Goal: Check status

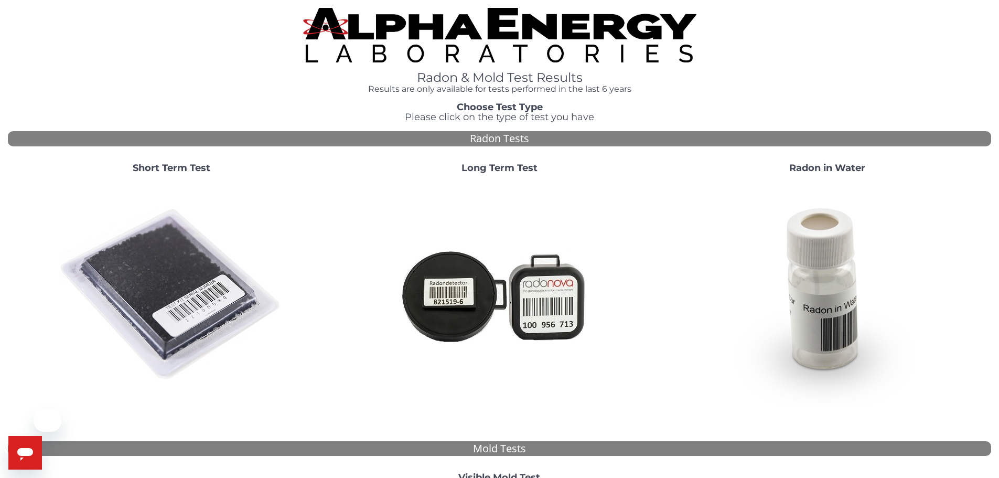
click at [169, 262] on img at bounding box center [172, 295] width 226 height 226
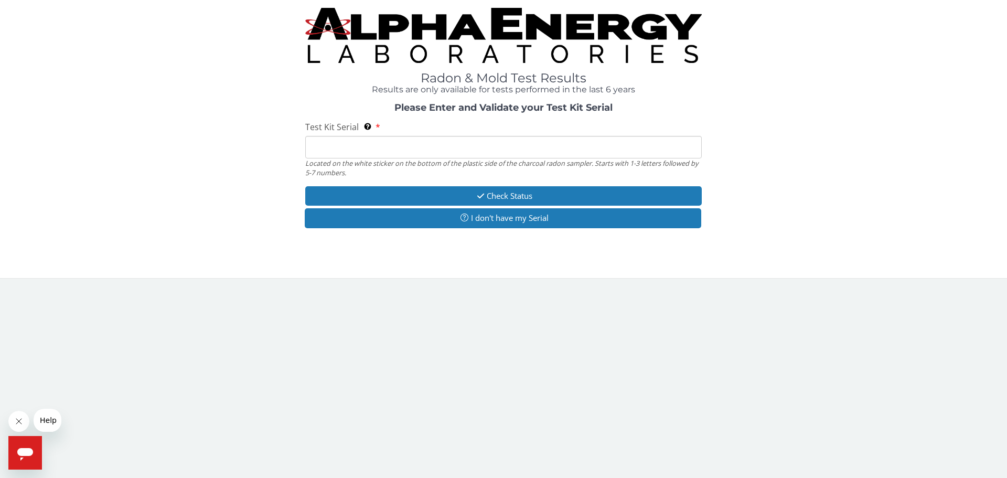
click at [366, 150] on input "Test Kit Serial Located on the white sticker on the bottom of the plastic side …" at bounding box center [503, 147] width 397 height 23
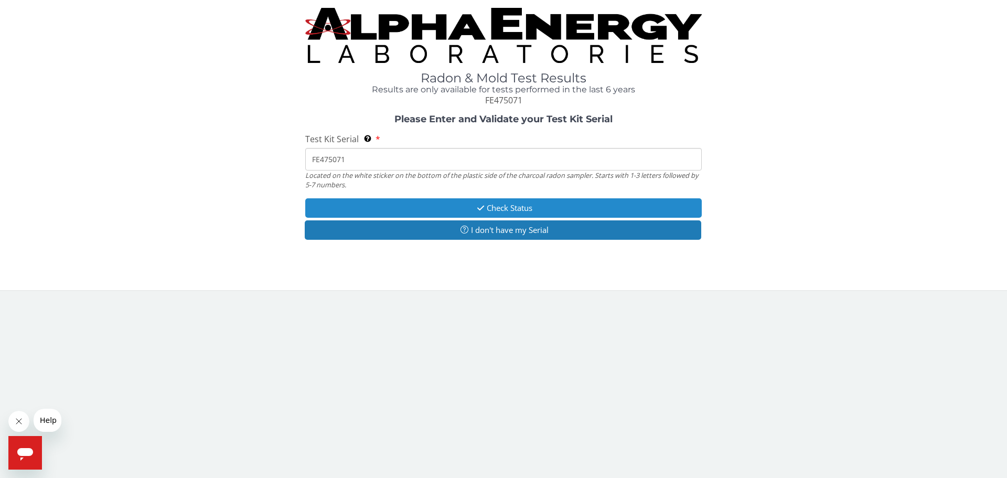
type input "FE475071"
click at [494, 203] on button "Check Status" at bounding box center [503, 207] width 397 height 19
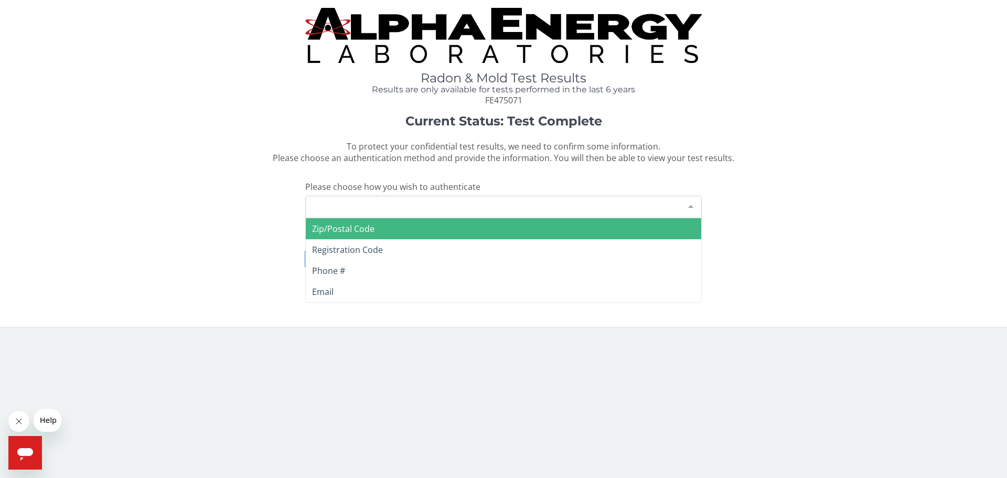
click at [403, 207] on div "Please make a selection" at bounding box center [503, 207] width 397 height 23
click at [372, 230] on span "Zip/Postal Code" at bounding box center [343, 229] width 62 height 12
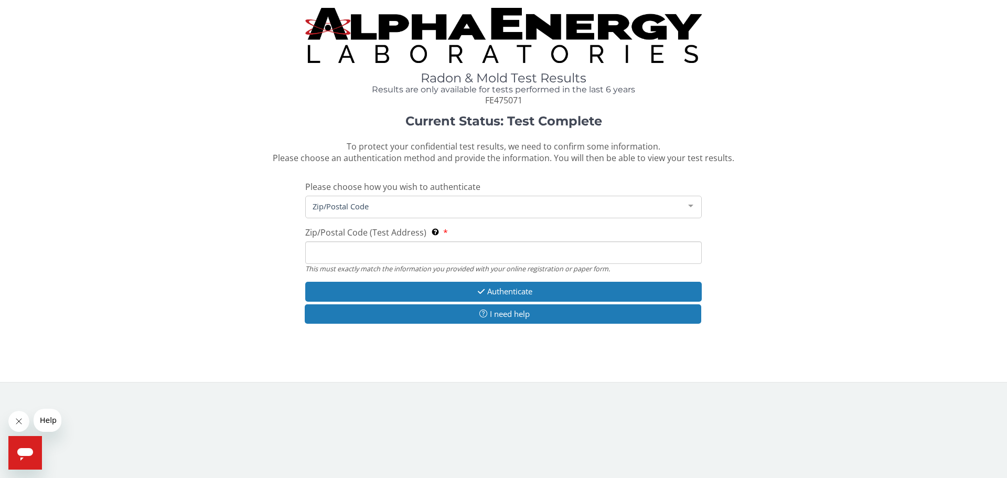
click at [386, 252] on input "Zip/Postal Code (Test Address) This must exactly match the information you prov…" at bounding box center [503, 252] width 397 height 23
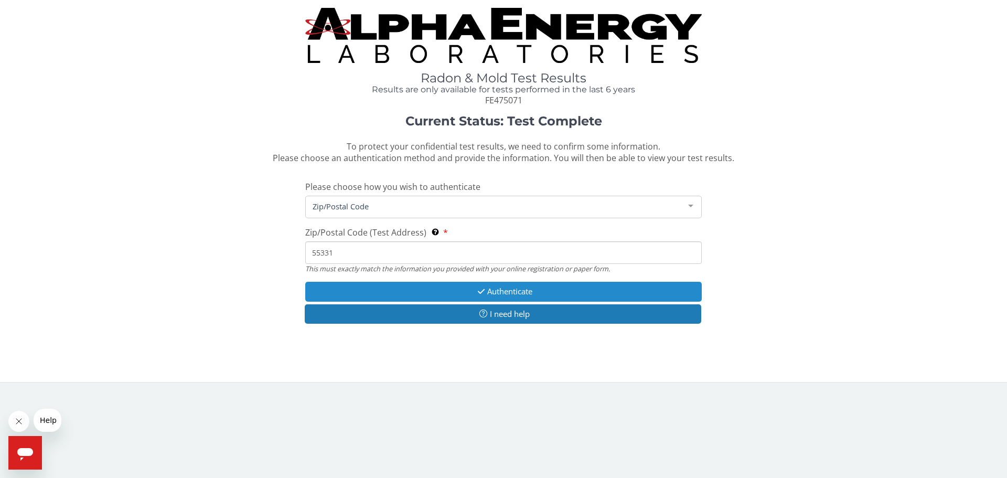
type input "55331"
click at [509, 288] on button "Authenticate" at bounding box center [503, 291] width 397 height 19
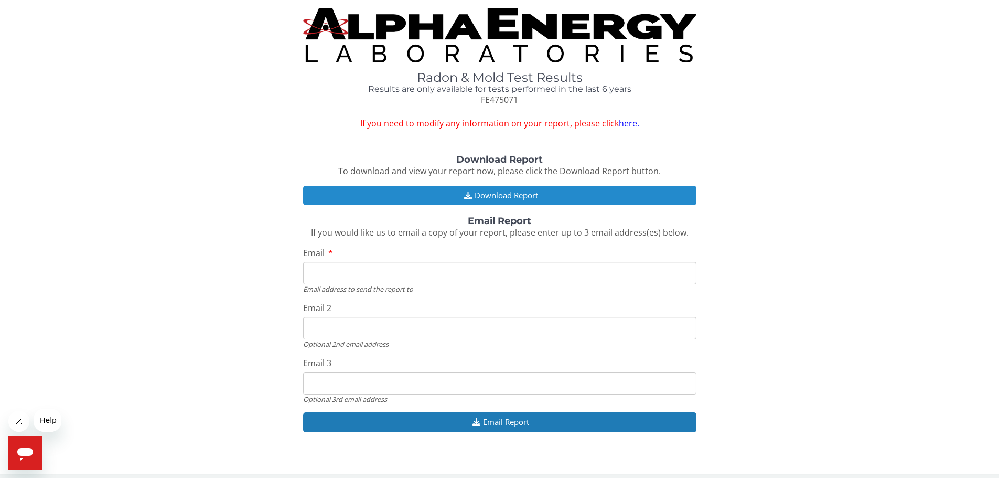
click at [491, 194] on button "Download Report" at bounding box center [499, 195] width 393 height 19
